Goal: Transaction & Acquisition: Obtain resource

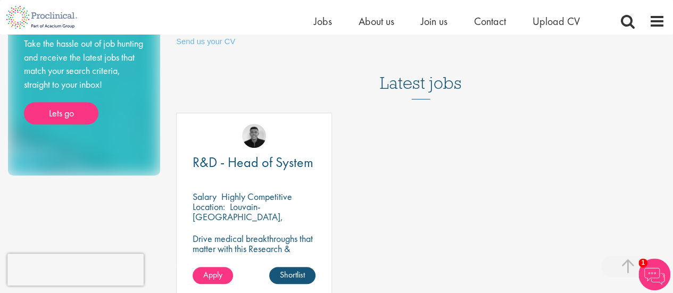
scroll to position [98, 0]
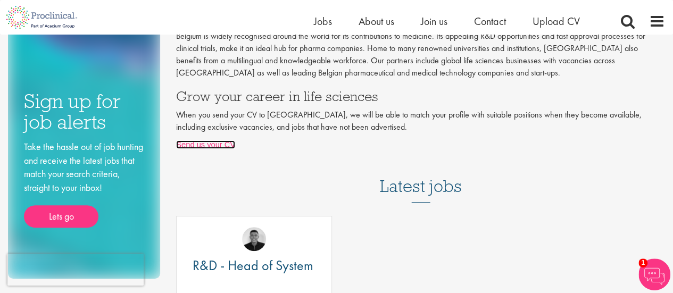
click at [208, 142] on link "Send us your CV" at bounding box center [205, 144] width 59 height 9
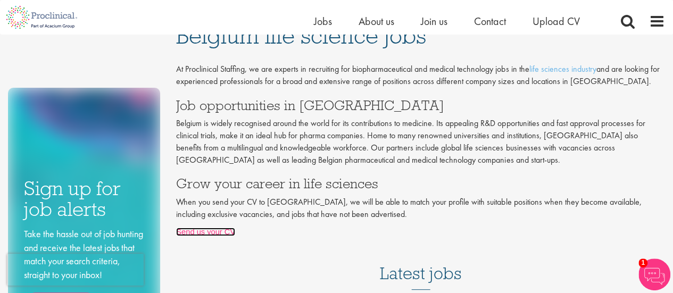
scroll to position [0, 0]
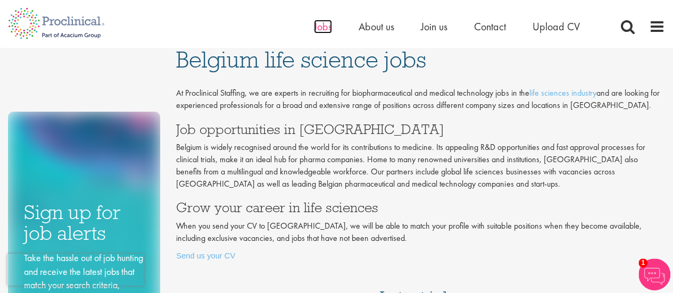
click at [320, 26] on span "Jobs" at bounding box center [323, 27] width 18 height 14
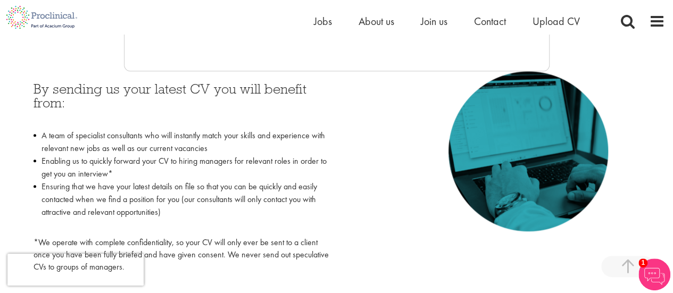
scroll to position [468, 0]
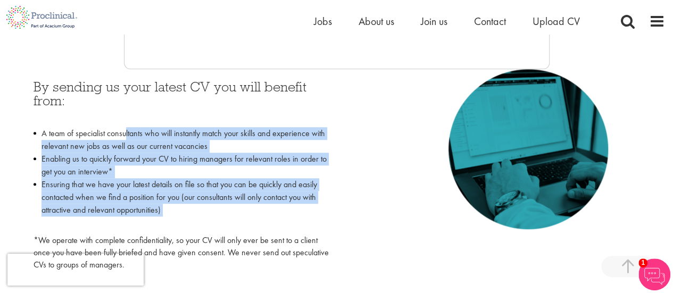
drag, startPoint x: 125, startPoint y: 138, endPoint x: 139, endPoint y: 231, distance: 94.1
click at [139, 231] on div "By sending us your latest CV you will benefit from: A team of specialist consul…" at bounding box center [180, 175] width 295 height 191
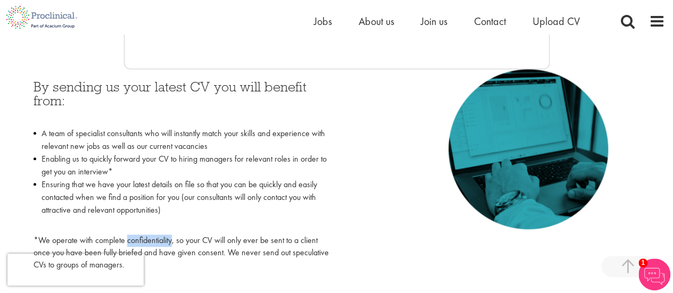
click at [139, 231] on div "By sending us your latest CV you will benefit from: A team of specialist consul…" at bounding box center [180, 175] width 295 height 191
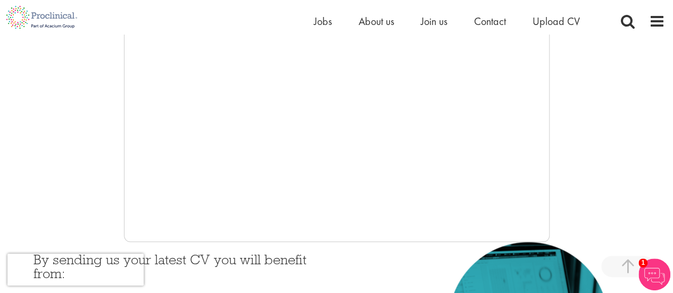
scroll to position [293, 0]
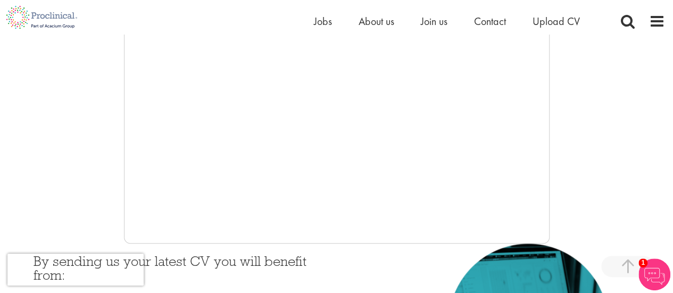
click at [312, 22] on div "Home Jobs About us Join us Contact Upload CV" at bounding box center [332, 17] width 665 height 35
click at [318, 21] on span "Jobs" at bounding box center [323, 21] width 18 height 14
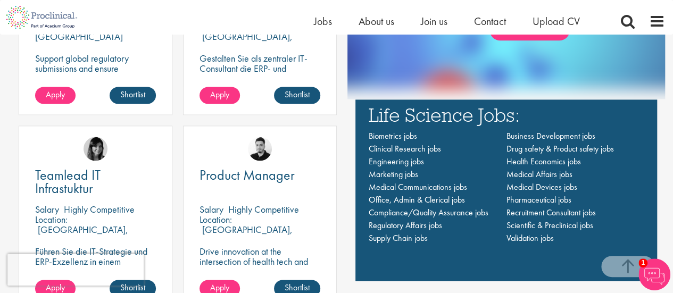
scroll to position [682, 0]
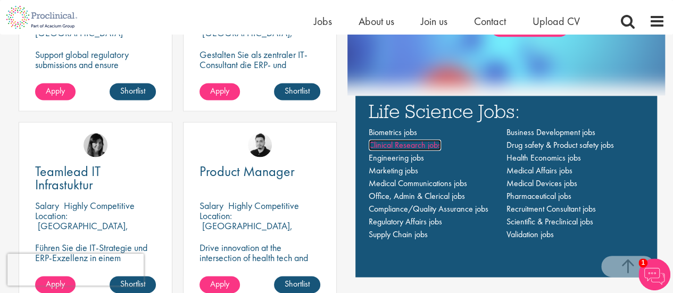
click at [388, 140] on span "Clinical Research jobs" at bounding box center [404, 144] width 72 height 11
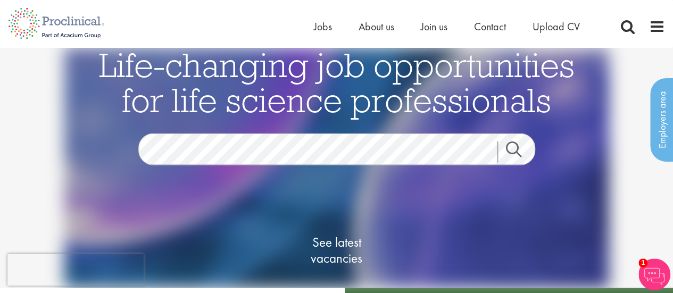
click at [156, 41] on nav "Home Jobs About us Join us Contact Upload CV" at bounding box center [336, 24] width 673 height 48
